Goal: Find contact information: Find contact information

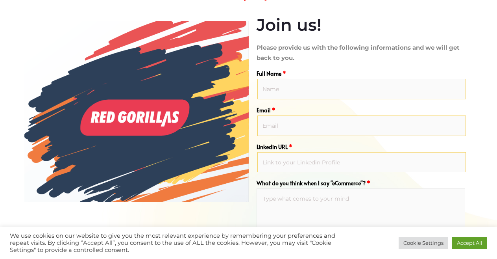
scroll to position [562, 0]
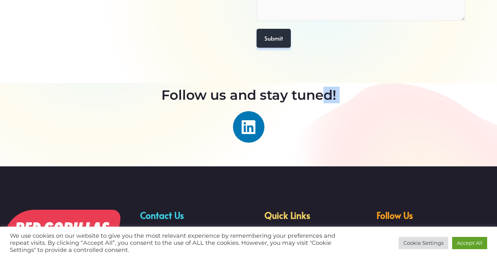
drag, startPoint x: 321, startPoint y: 89, endPoint x: 325, endPoint y: 150, distance: 60.7
click at [325, 150] on div "Follow us and stay tuned! Linkedin" at bounding box center [248, 124] width 449 height 83
click at [301, 129] on div "Linkedin" at bounding box center [248, 126] width 441 height 31
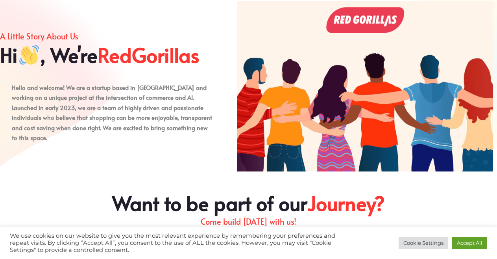
scroll to position [118, 0]
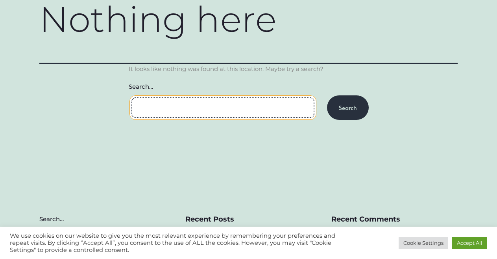
click at [255, 114] on input "Search…" at bounding box center [222, 107] width 187 height 25
type input "locatain"
click at [327, 95] on input "Search" at bounding box center [348, 107] width 42 height 25
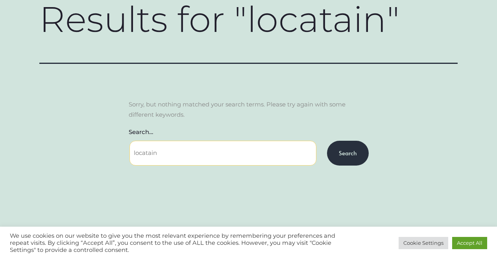
click at [371, 161] on section "Results for " locatain " Sorry, but nothing matched your search terms. Please t…" at bounding box center [248, 82] width 497 height 165
click at [355, 155] on input "Search" at bounding box center [348, 152] width 42 height 25
click at [495, 255] on div "We use cookies on our website to give you the most relevant experience by remem…" at bounding box center [248, 242] width 497 height 32
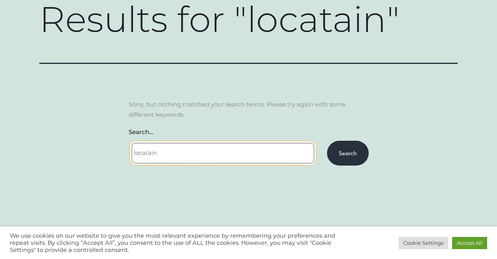
click at [191, 152] on input "locatain" at bounding box center [222, 152] width 187 height 25
type input "l"
type input "9696457684"
click at [327, 140] on input "Search" at bounding box center [348, 152] width 42 height 25
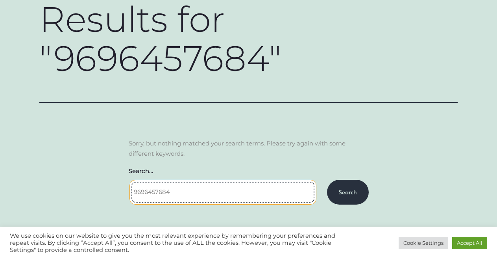
click at [187, 179] on input "9696457684" at bounding box center [222, 191] width 187 height 25
type input "9"
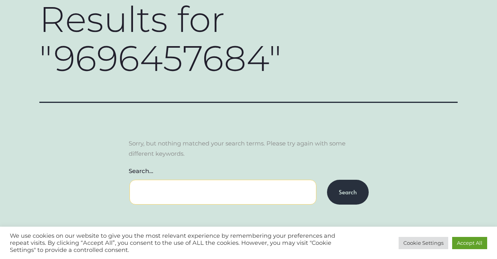
click at [444, 10] on h1 "Results for " 9696457684 "" at bounding box center [248, 39] width 418 height 78
click at [360, 179] on input "Search" at bounding box center [348, 191] width 42 height 25
click at [362, 179] on input "Search" at bounding box center [348, 191] width 42 height 25
